Goal: Transaction & Acquisition: Purchase product/service

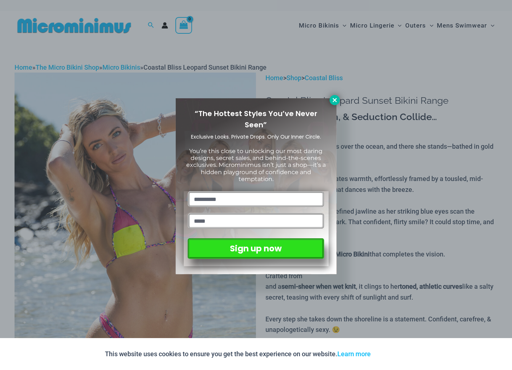
click at [331, 102] on icon at bounding box center [334, 100] width 7 height 7
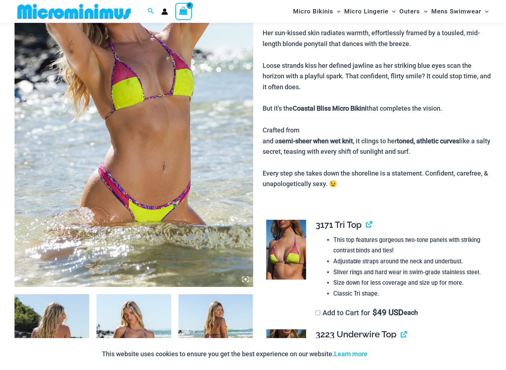
scroll to position [102, 0]
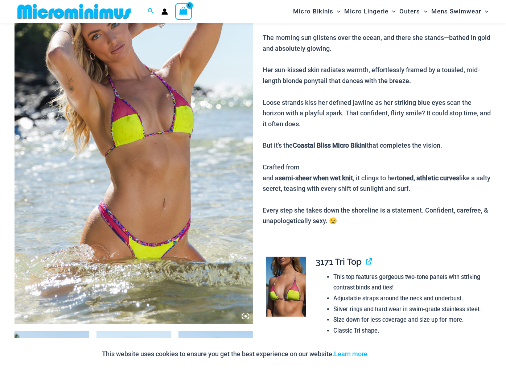
click at [135, 211] on img at bounding box center [134, 144] width 239 height 360
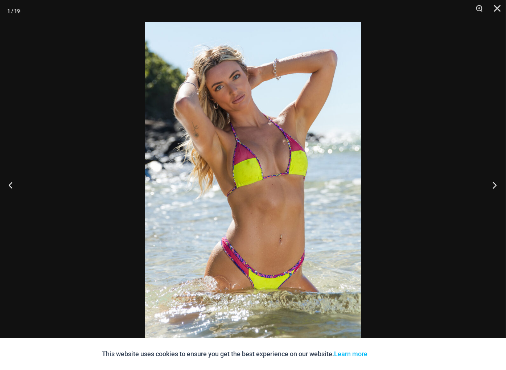
click at [495, 185] on button "Next" at bounding box center [492, 185] width 27 height 36
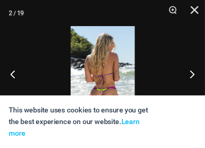
scroll to position [56, 0]
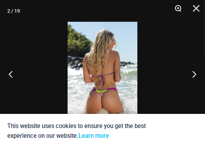
click at [178, 9] on button "Zoom" at bounding box center [175, 11] width 18 height 22
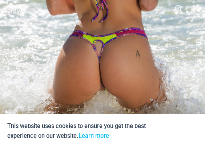
click at [188, 57] on button "Next" at bounding box center [190, 74] width 27 height 36
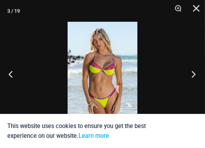
click at [193, 73] on button "Next" at bounding box center [190, 74] width 27 height 36
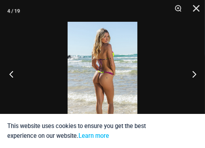
click at [11, 73] on button "Previous" at bounding box center [13, 74] width 27 height 36
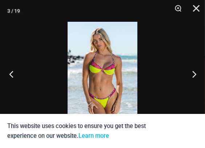
click at [11, 73] on button "Previous" at bounding box center [13, 74] width 27 height 36
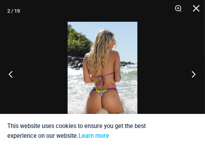
click at [194, 73] on button "Next" at bounding box center [190, 74] width 27 height 36
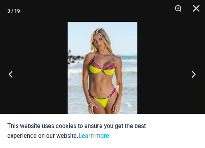
click at [194, 74] on button "Next" at bounding box center [190, 74] width 27 height 36
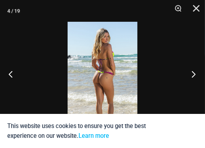
click at [194, 74] on button "Next" at bounding box center [190, 74] width 27 height 36
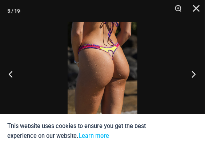
click at [194, 74] on button "Next" at bounding box center [190, 74] width 27 height 36
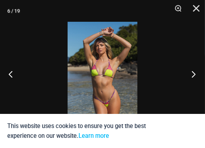
click at [194, 74] on button "Next" at bounding box center [190, 74] width 27 height 36
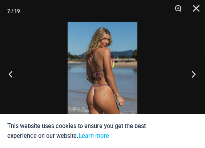
click at [194, 74] on button "Next" at bounding box center [190, 74] width 27 height 36
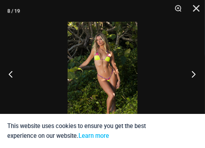
click at [194, 74] on button "Next" at bounding box center [190, 74] width 27 height 36
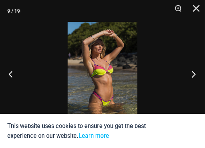
click at [194, 74] on button "Next" at bounding box center [190, 74] width 27 height 36
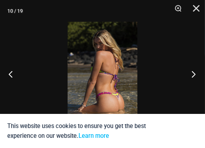
click at [194, 74] on button "Next" at bounding box center [190, 74] width 27 height 36
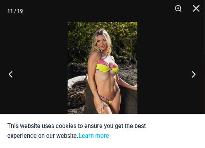
click at [194, 74] on button "Next" at bounding box center [190, 74] width 27 height 36
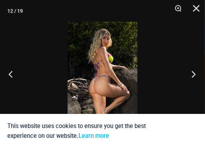
click at [194, 74] on button "Next" at bounding box center [190, 74] width 27 height 36
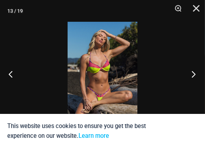
click at [194, 74] on button "Next" at bounding box center [190, 74] width 27 height 36
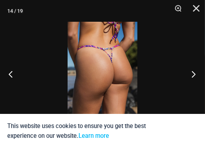
click at [194, 74] on button "Next" at bounding box center [190, 74] width 27 height 36
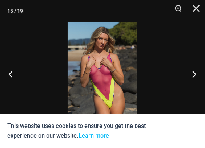
click at [118, 81] on img at bounding box center [103, 74] width 70 height 105
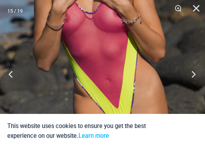
click at [193, 74] on button "Next" at bounding box center [190, 74] width 27 height 36
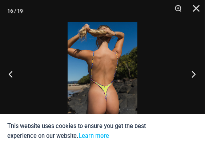
click at [193, 74] on button "Next" at bounding box center [190, 74] width 27 height 36
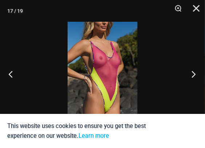
click at [193, 74] on button "Next" at bounding box center [190, 74] width 27 height 36
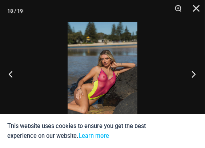
click at [193, 74] on button "Next" at bounding box center [190, 74] width 27 height 36
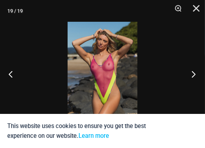
click at [193, 74] on button "Next" at bounding box center [190, 74] width 27 height 36
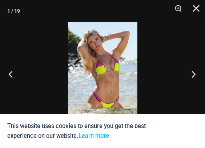
click at [193, 74] on button "Next" at bounding box center [190, 74] width 27 height 36
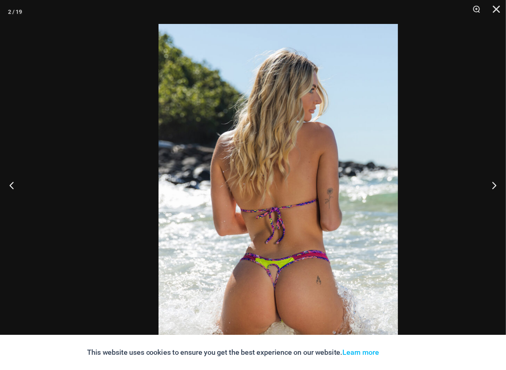
scroll to position [24, 0]
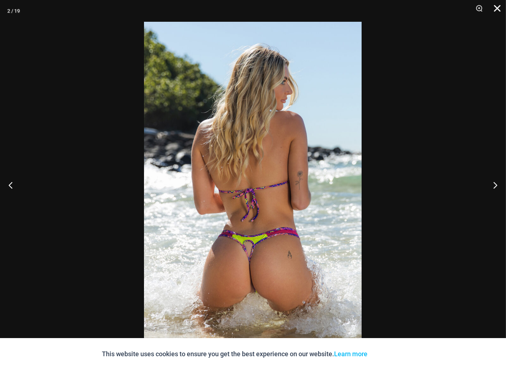
click at [493, 9] on button "Close" at bounding box center [495, 11] width 18 height 22
